Goal: Information Seeking & Learning: Learn about a topic

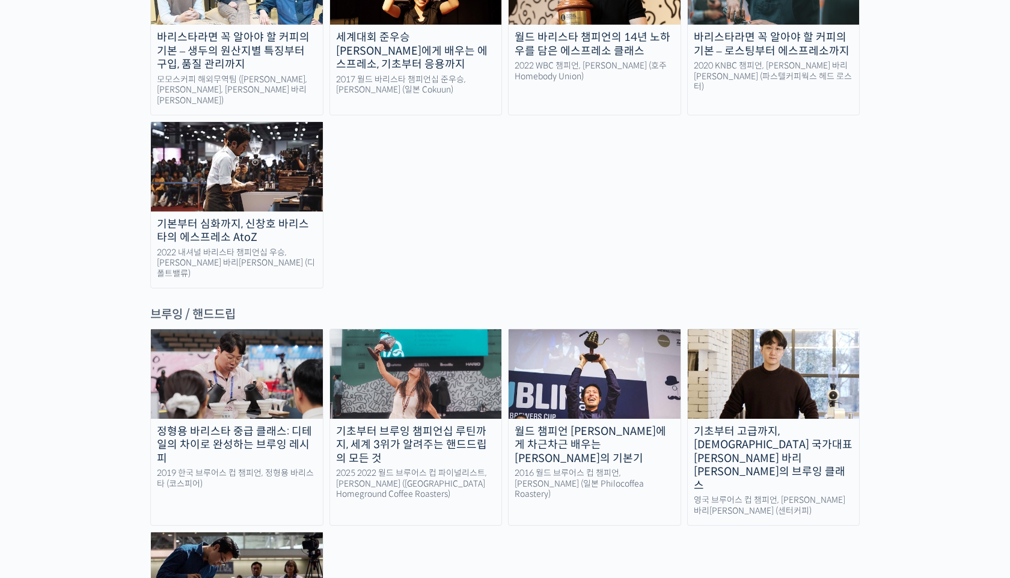
scroll to position [1791, 0]
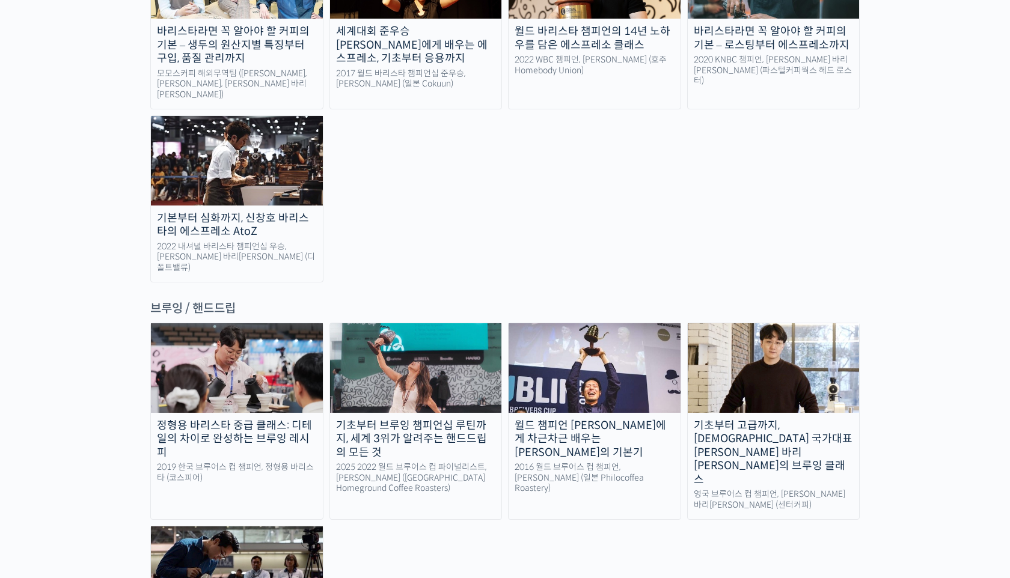
click at [773, 419] on div "기초부터 고급까지, [DEMOGRAPHIC_DATA] 국가대표 [PERSON_NAME] 바리[PERSON_NAME]의 브루잉 클래스" at bounding box center [774, 453] width 172 height 68
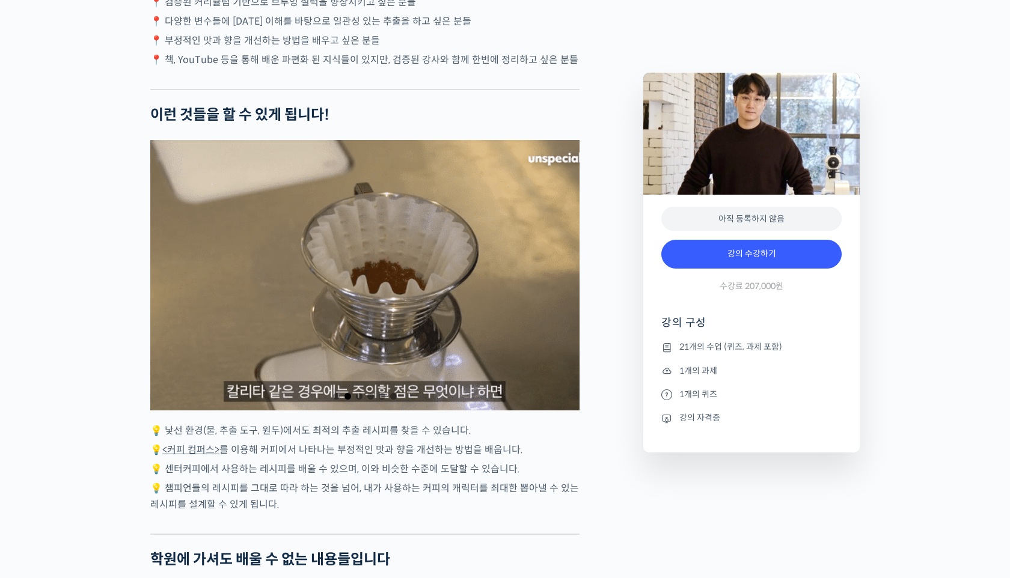
scroll to position [2383, 0]
